Goal: Navigation & Orientation: Go to known website

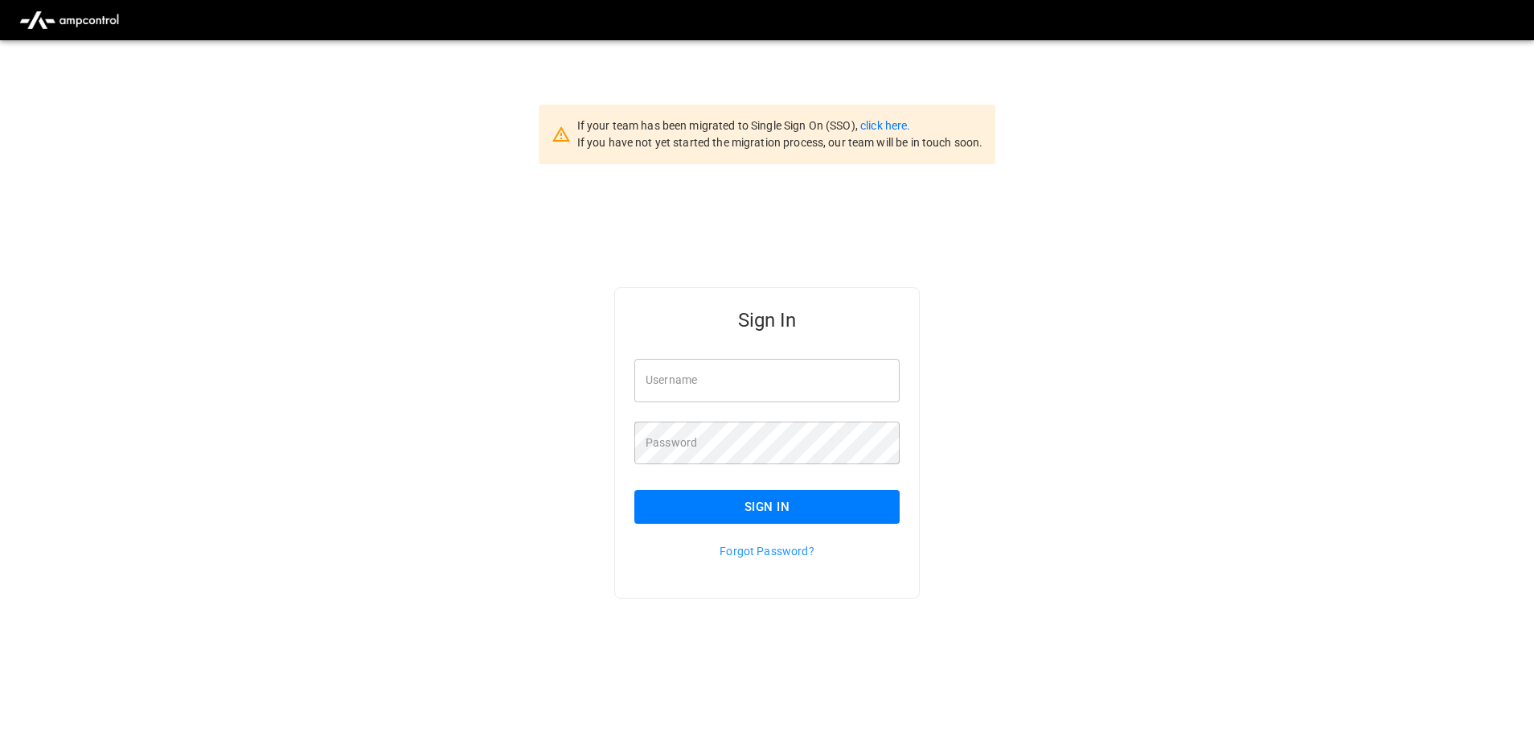
type input "**********"
click at [403, 252] on div "**********" at bounding box center [767, 468] width 1534 height 609
click at [811, 498] on button "Sign In" at bounding box center [766, 507] width 265 height 34
